Goal: Information Seeking & Learning: Learn about a topic

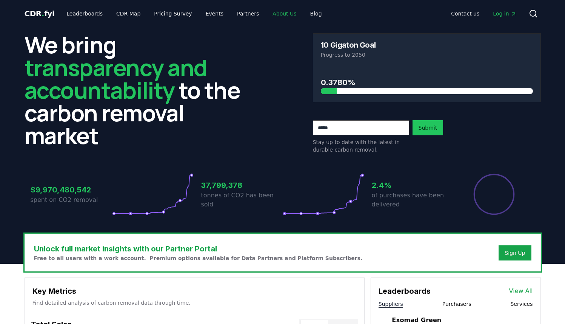
click at [276, 11] on link "About Us" at bounding box center [285, 14] width 36 height 14
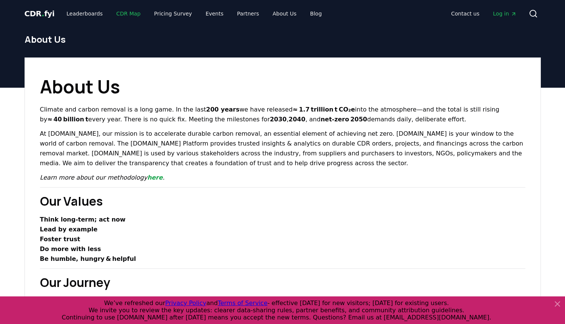
click at [113, 10] on link "CDR Map" at bounding box center [128, 14] width 36 height 14
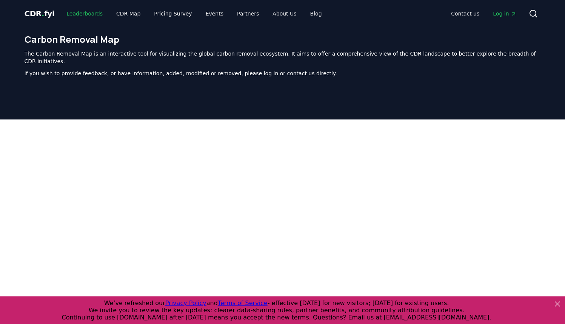
click at [73, 14] on link "Leaderboards" at bounding box center [84, 14] width 48 height 14
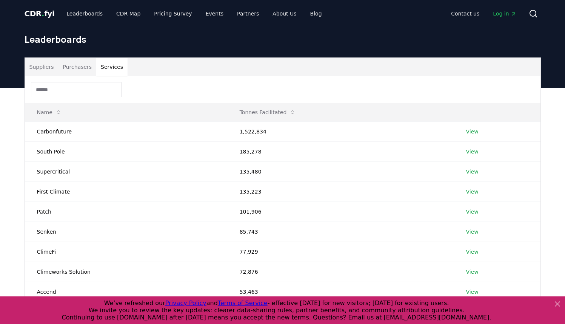
click at [117, 67] on button "Services" at bounding box center [111, 67] width 31 height 18
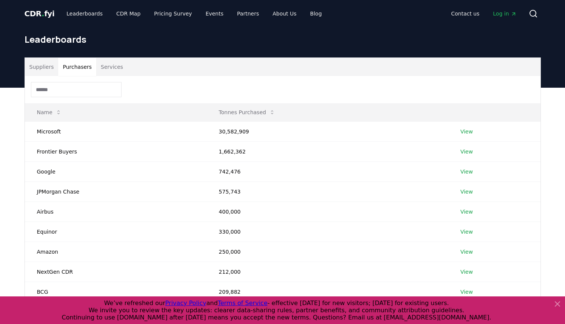
click at [79, 62] on button "Purchasers" at bounding box center [77, 67] width 38 height 18
click at [43, 66] on button "Suppliers" at bounding box center [42, 67] width 34 height 18
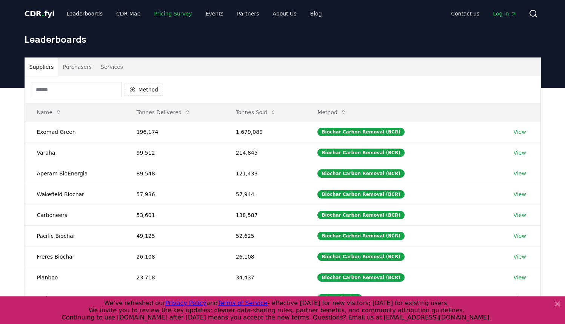
click at [165, 13] on link "Pricing Survey" at bounding box center [173, 14] width 50 height 14
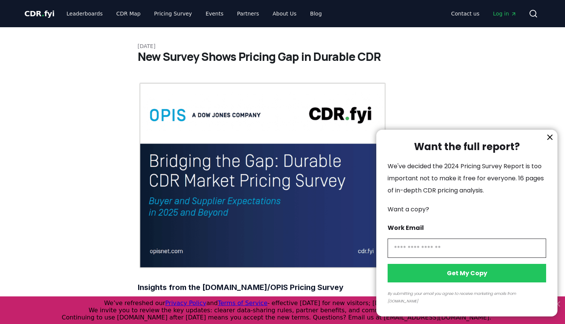
click at [546, 142] on icon "information" at bounding box center [550, 137] width 9 height 9
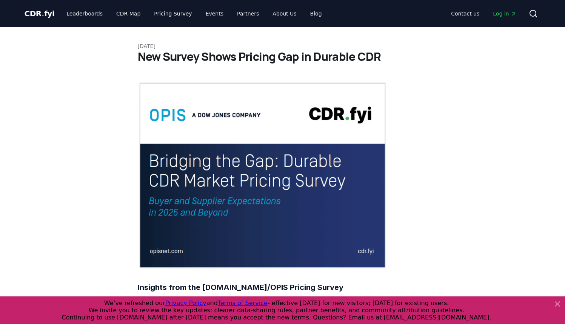
click at [220, 14] on ul "Leaderboards CDR Map Pricing Survey Events Partners About Us Blog" at bounding box center [193, 14] width 267 height 14
click at [209, 14] on link "Events" at bounding box center [215, 14] width 30 height 14
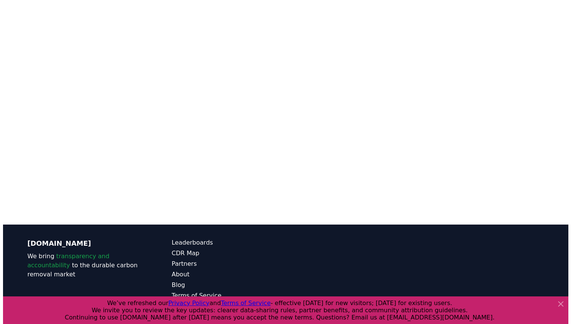
scroll to position [194, 0]
